Goal: Navigation & Orientation: Find specific page/section

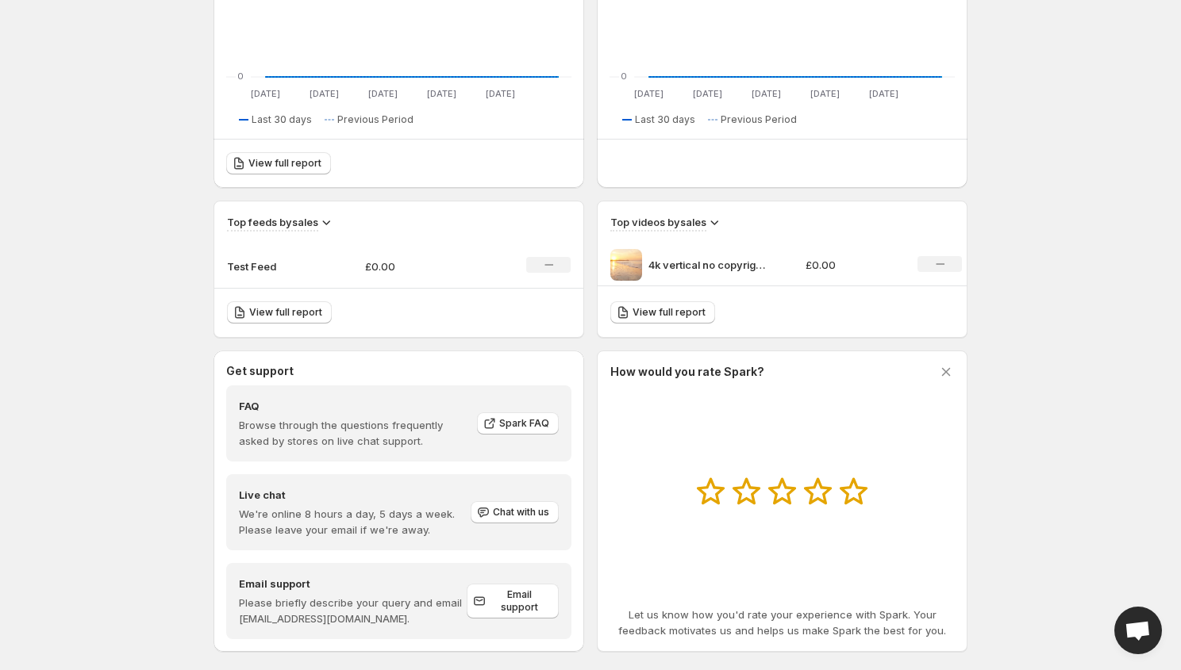
scroll to position [355, 0]
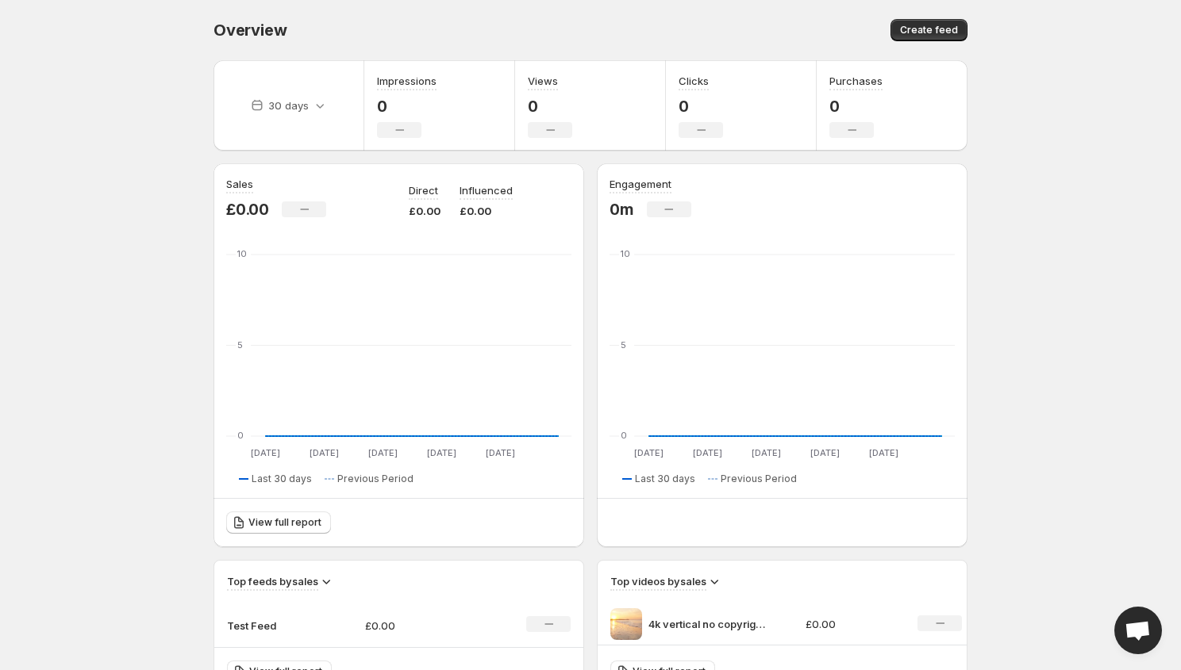
scroll to position [380, 0]
